Goal: Task Accomplishment & Management: Use online tool/utility

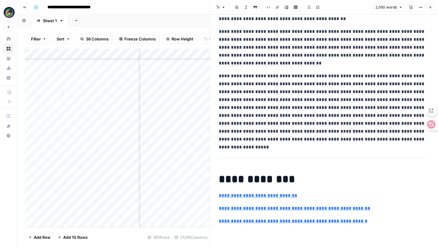
scroll to position [3292, 0]
click at [317, 23] on p "**********" at bounding box center [324, 3] width 211 height 40
click at [243, 67] on p "**********" at bounding box center [324, 48] width 211 height 40
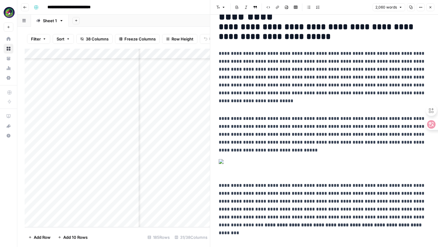
scroll to position [0, 0]
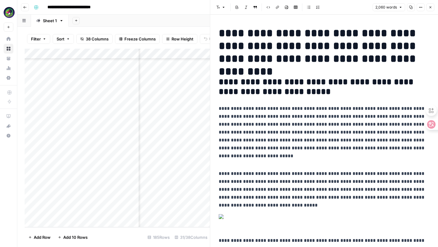
click at [283, 51] on h1 "**********" at bounding box center [324, 46] width 211 height 38
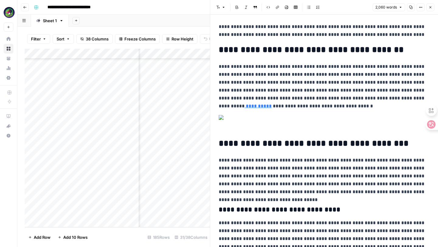
scroll to position [1422, 0]
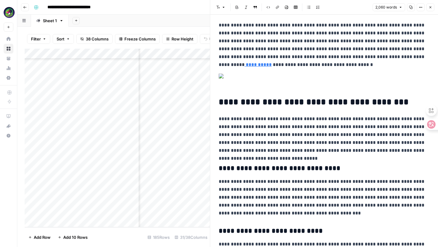
click at [226, 6] on button "Font style" at bounding box center [221, 7] width 14 height 8
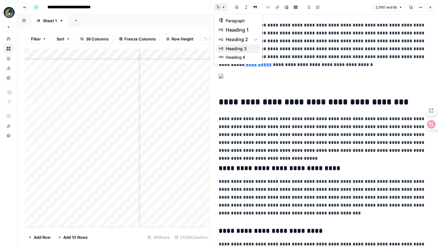
click at [230, 47] on span "heading 3" at bounding box center [240, 49] width 29 height 6
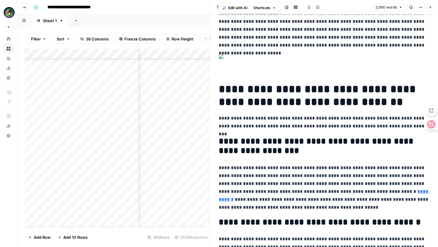
scroll to position [1661, 0]
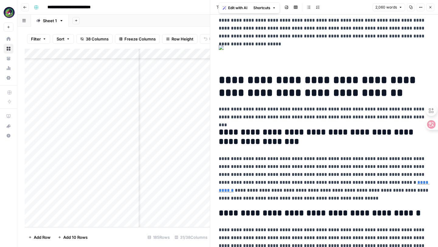
click at [223, 9] on icon "button" at bounding box center [224, 7] width 4 height 4
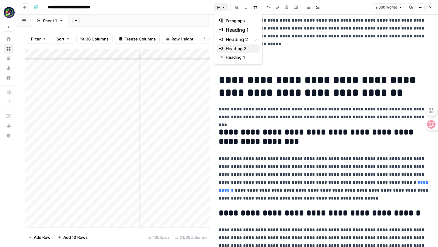
click at [232, 50] on span "heading 3" at bounding box center [240, 49] width 29 height 6
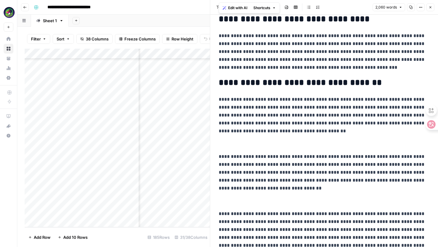
scroll to position [1936, 0]
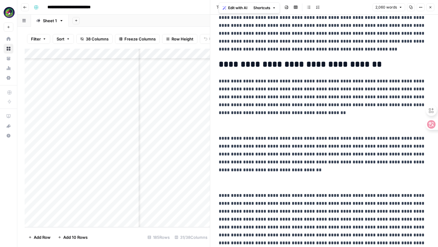
click at [226, 3] on button "Font style" at bounding box center [221, 7] width 14 height 8
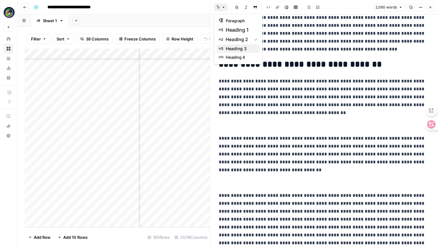
click at [227, 46] on span "heading 3" at bounding box center [240, 49] width 29 height 6
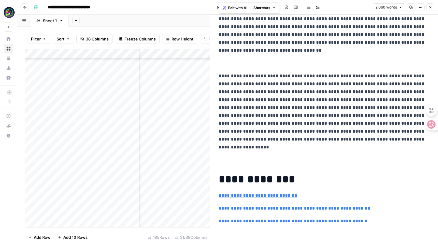
scroll to position [2164, 0]
click at [222, 4] on button "Font style" at bounding box center [221, 7] width 14 height 8
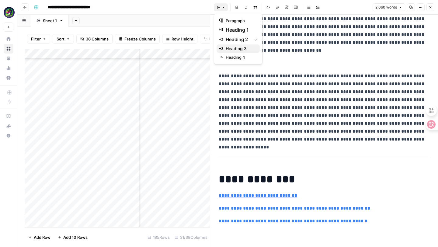
click at [228, 46] on span "heading 3" at bounding box center [240, 49] width 29 height 6
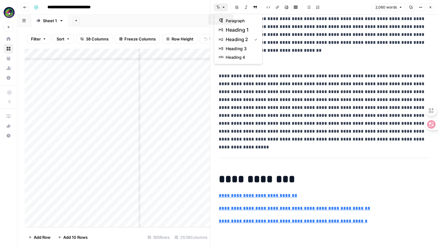
click at [222, 8] on icon "button" at bounding box center [224, 7] width 4 height 4
click at [230, 47] on span "heading 3" at bounding box center [240, 49] width 29 height 6
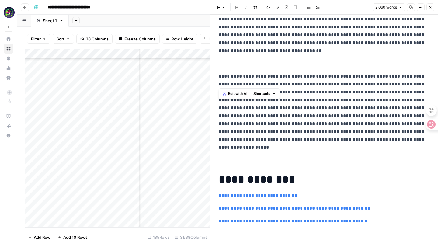
scroll to position [2258, 0]
click at [224, 7] on icon "button" at bounding box center [224, 7] width 4 height 4
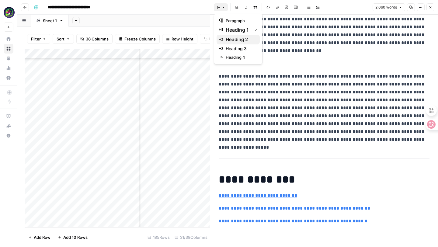
click at [230, 40] on span "heading 2" at bounding box center [240, 39] width 29 height 7
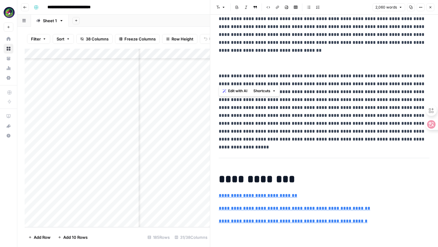
scroll to position [2323, 0]
click at [222, 6] on icon "button" at bounding box center [224, 7] width 4 height 4
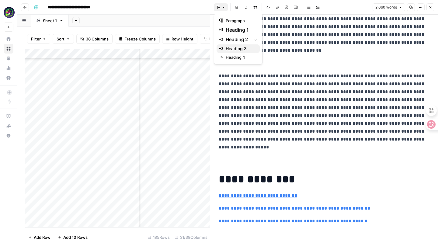
click at [225, 51] on div "heading 3" at bounding box center [238, 49] width 38 height 6
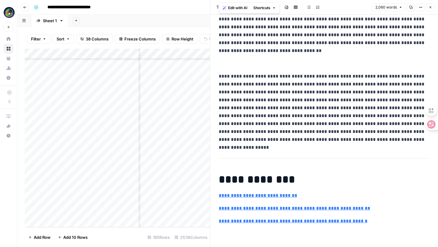
scroll to position [2623, 0]
click at [221, 6] on button "Font style" at bounding box center [221, 7] width 14 height 8
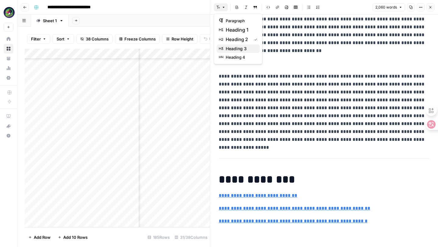
click at [228, 50] on span "heading 3" at bounding box center [240, 49] width 29 height 6
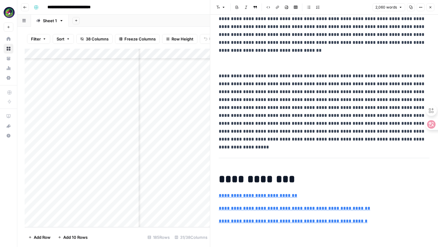
click at [224, 9] on button "Font style" at bounding box center [221, 7] width 14 height 8
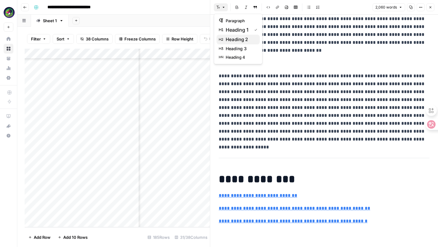
click at [231, 39] on span "heading 2" at bounding box center [240, 39] width 29 height 7
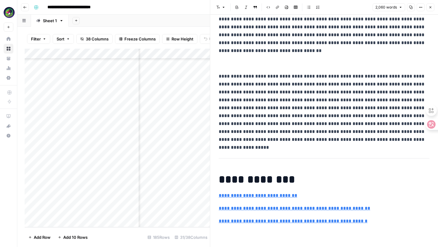
click at [223, 8] on icon "button" at bounding box center [224, 7] width 4 height 4
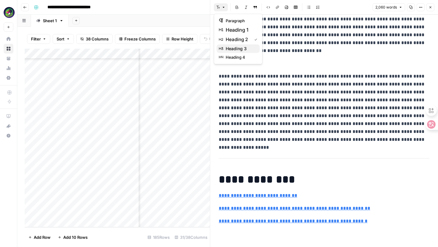
click at [234, 51] on span "heading 3" at bounding box center [240, 49] width 29 height 6
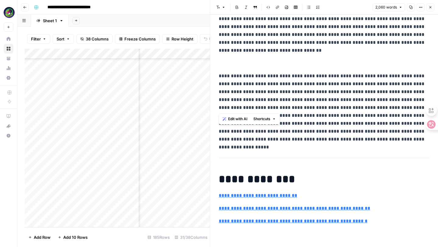
click at [224, 9] on icon "button" at bounding box center [224, 7] width 4 height 4
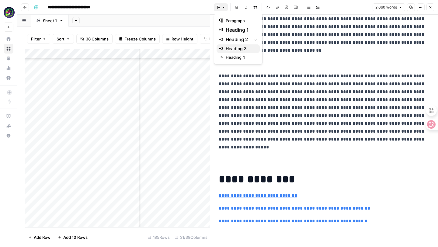
click at [233, 48] on span "heading 3" at bounding box center [240, 49] width 29 height 6
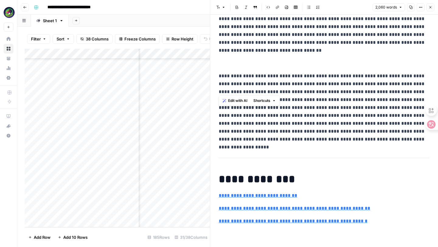
scroll to position [3094, 0]
click at [224, 5] on button "Font style" at bounding box center [221, 7] width 14 height 8
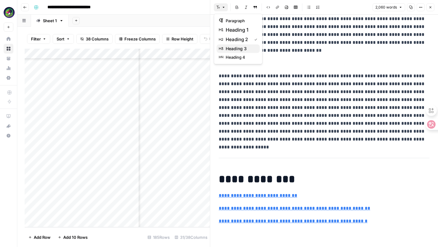
click at [234, 47] on span "heading 3" at bounding box center [240, 49] width 29 height 6
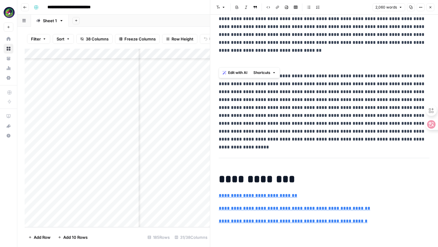
scroll to position [3218, 0]
click at [221, 7] on button "Font style" at bounding box center [221, 7] width 14 height 8
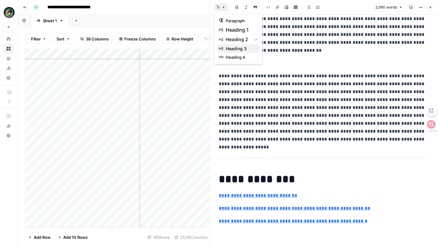
click at [230, 49] on span "heading 3" at bounding box center [240, 49] width 29 height 6
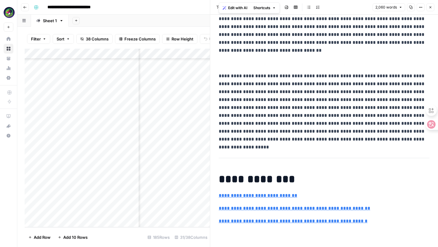
scroll to position [3332, 0]
click at [165, 134] on div "Add Column" at bounding box center [117, 138] width 185 height 179
click at [168, 213] on div "Add Column" at bounding box center [117, 138] width 185 height 179
click at [432, 5] on button "Close" at bounding box center [430, 7] width 8 height 8
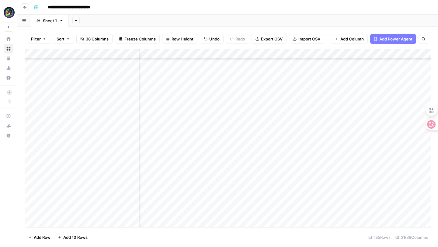
scroll to position [1755, 931]
click at [248, 212] on div "Add Column" at bounding box center [228, 138] width 406 height 179
click at [307, 213] on div "Add Column" at bounding box center [228, 138] width 406 height 179
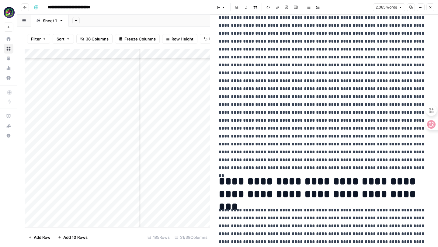
scroll to position [213, 0]
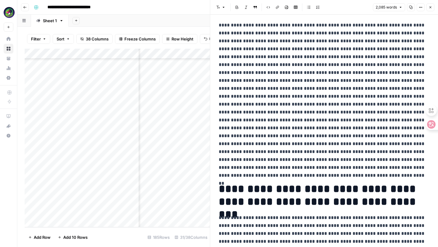
click at [420, 9] on icon "button" at bounding box center [421, 7] width 4 height 4
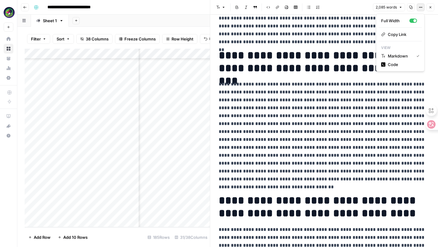
scroll to position [351, 0]
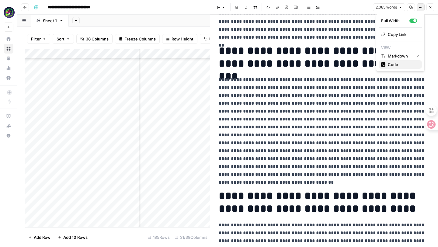
click at [387, 68] on button "Code" at bounding box center [400, 64] width 43 height 9
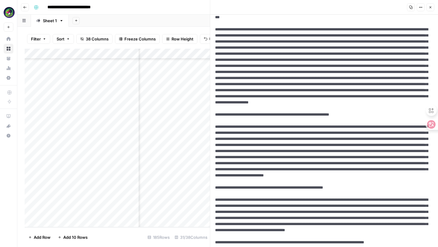
scroll to position [0, 0]
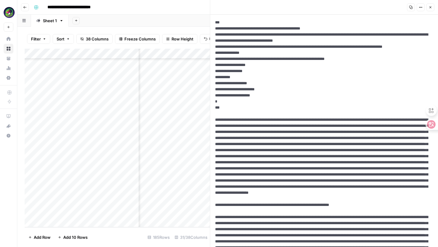
click at [430, 11] on header "Copy Options Close" at bounding box center [324, 7] width 228 height 15
click at [429, 5] on button "Close" at bounding box center [430, 7] width 8 height 8
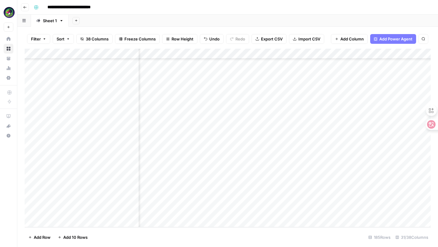
scroll to position [1755, 820]
click at [275, 212] on div "Add Column" at bounding box center [228, 138] width 406 height 179
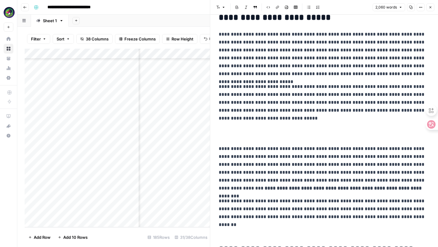
scroll to position [75, 0]
click at [246, 130] on p at bounding box center [324, 133] width 211 height 13
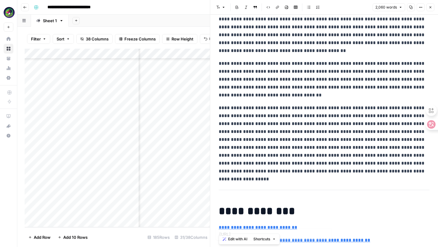
scroll to position [1887, 0]
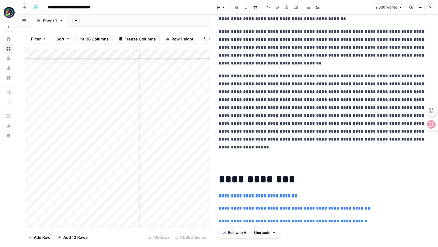
drag, startPoint x: 220, startPoint y: 35, endPoint x: 310, endPoint y: 247, distance: 229.7
click at [310, 247] on div "**********" at bounding box center [324, 131] width 228 height 232
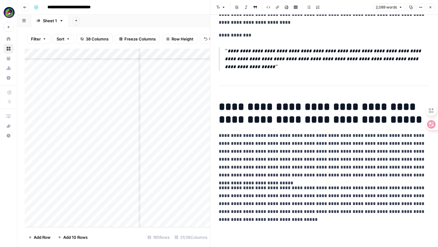
scroll to position [0, 0]
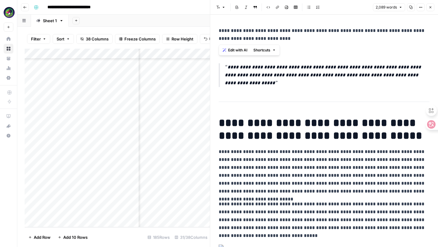
drag, startPoint x: 219, startPoint y: 29, endPoint x: 290, endPoint y: 41, distance: 72.3
click at [290, 41] on p "**********" at bounding box center [324, 35] width 211 height 16
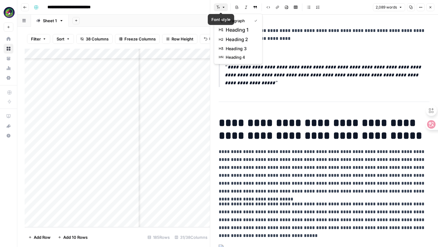
click at [222, 5] on icon "button" at bounding box center [224, 7] width 4 height 4
click at [234, 28] on span "heading 1" at bounding box center [240, 29] width 29 height 7
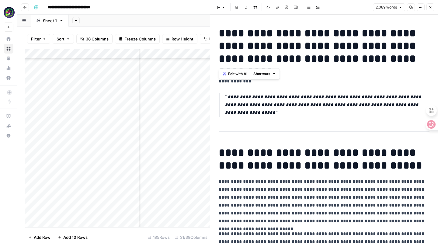
click at [293, 43] on h1 "**********" at bounding box center [324, 46] width 211 height 38
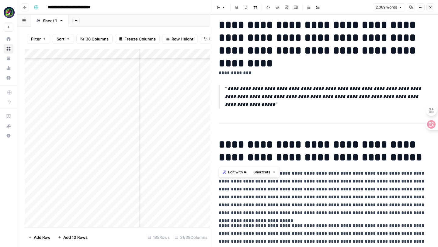
drag, startPoint x: 220, startPoint y: 145, endPoint x: 360, endPoint y: 162, distance: 141.8
click at [360, 162] on h1 "**********" at bounding box center [324, 151] width 211 height 26
click at [371, 161] on h1 "**********" at bounding box center [324, 151] width 211 height 26
drag, startPoint x: 389, startPoint y: 161, endPoint x: 217, endPoint y: 147, distance: 173.3
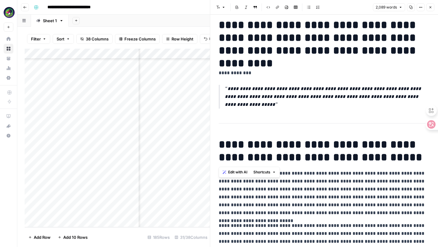
click at [222, 8] on icon "button" at bounding box center [224, 7] width 4 height 4
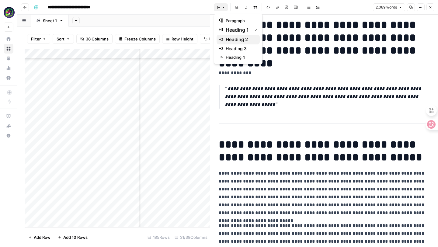
click at [229, 40] on span "heading 2" at bounding box center [240, 39] width 29 height 7
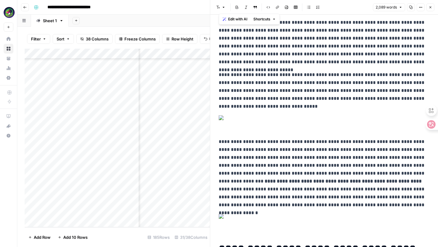
scroll to position [107, 0]
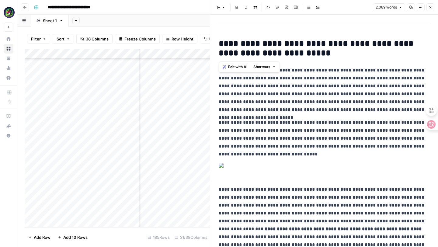
click at [222, 6] on icon "button" at bounding box center [224, 7] width 4 height 4
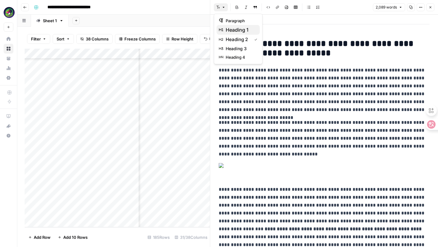
click at [231, 29] on span "heading 1" at bounding box center [240, 29] width 29 height 7
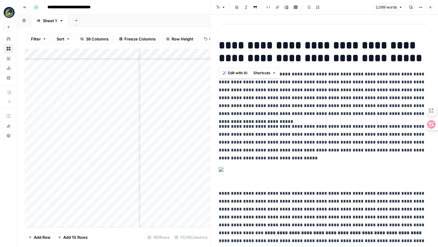
scroll to position [0, 0]
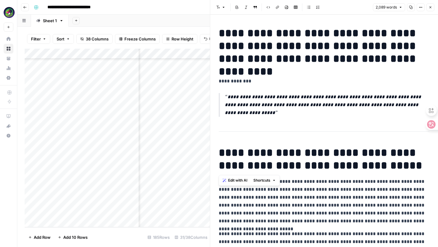
click at [296, 52] on h1 "**********" at bounding box center [324, 46] width 211 height 38
drag, startPoint x: 218, startPoint y: 79, endPoint x: 233, endPoint y: 135, distance: 57.9
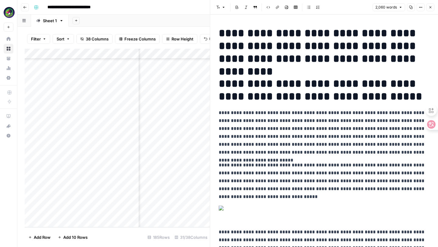
click at [221, 85] on h1 "**********" at bounding box center [324, 90] width 211 height 26
click at [194, 211] on div "Add Column" at bounding box center [117, 138] width 185 height 179
click at [186, 214] on div "Add Column" at bounding box center [117, 138] width 185 height 179
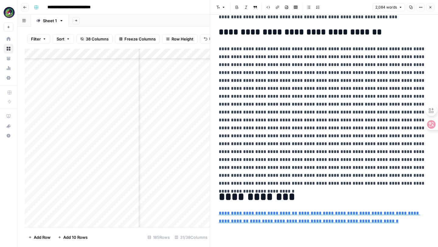
scroll to position [3190, 0]
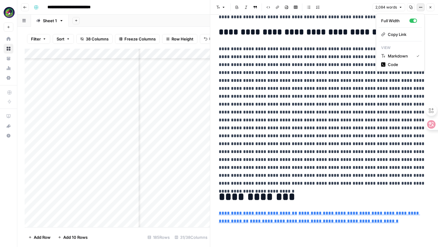
click at [417, 9] on button "Options" at bounding box center [421, 7] width 8 height 8
click at [397, 65] on span "Code" at bounding box center [402, 64] width 29 height 6
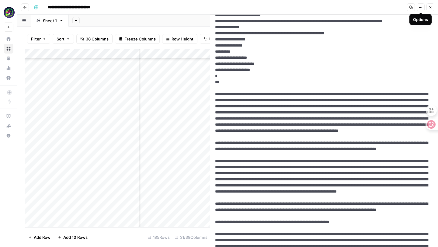
scroll to position [0, 0]
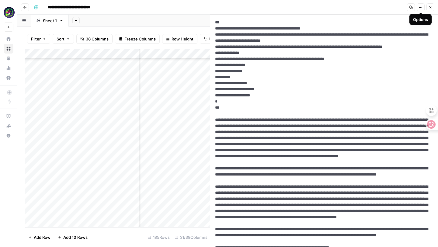
click at [414, 9] on button "Copy" at bounding box center [411, 7] width 8 height 8
